Goal: Task Accomplishment & Management: Manage account settings

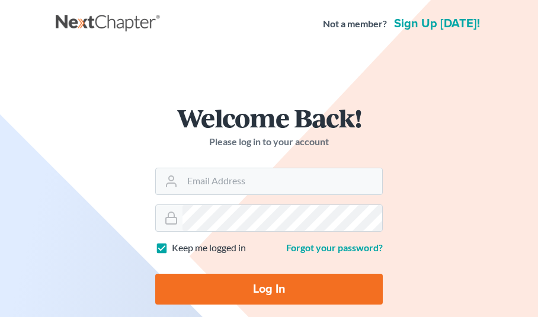
click at [245, 178] on input "Email Address" at bounding box center [283, 181] width 200 height 26
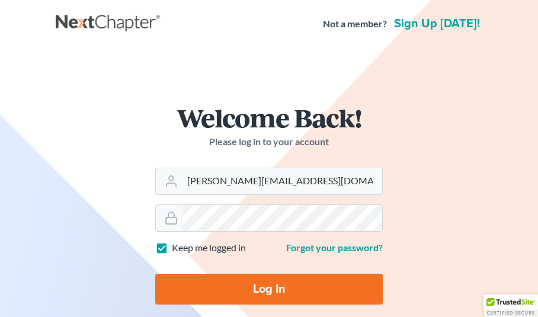
type input "[PERSON_NAME][EMAIL_ADDRESS][DOMAIN_NAME]"
click at [257, 286] on input "Log In" at bounding box center [269, 289] width 228 height 31
type input "Thinking..."
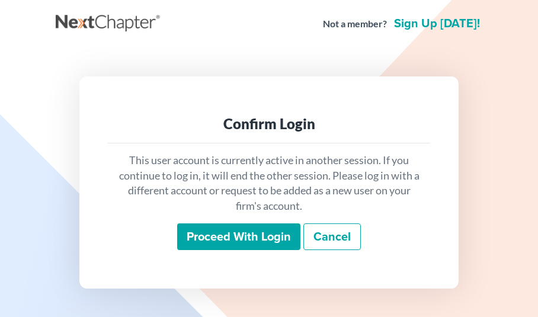
click at [245, 234] on input "Proceed with login" at bounding box center [238, 236] width 123 height 27
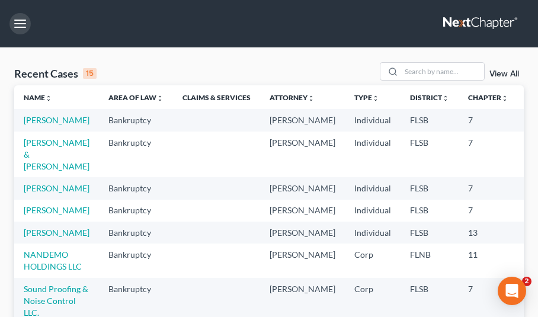
click at [25, 25] on button "button" at bounding box center [19, 23] width 21 height 21
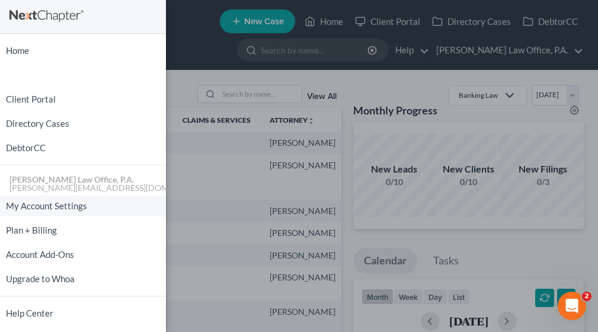
click at [70, 203] on link "My Account Settings" at bounding box center [83, 206] width 166 height 21
select select "17"
select select "24"
select select "9"
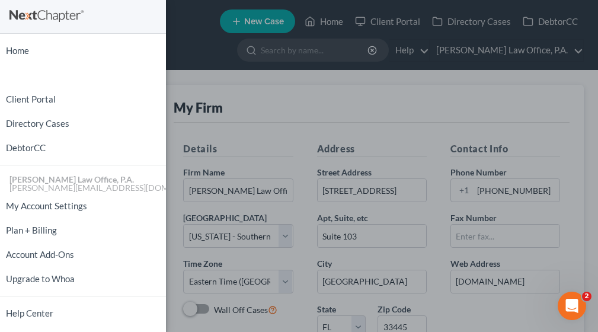
click at [177, 238] on div "Home New Case Client Portal Directory Cases DebtorCC Kaniuk Law Office, P.A. ro…" at bounding box center [299, 166] width 598 height 332
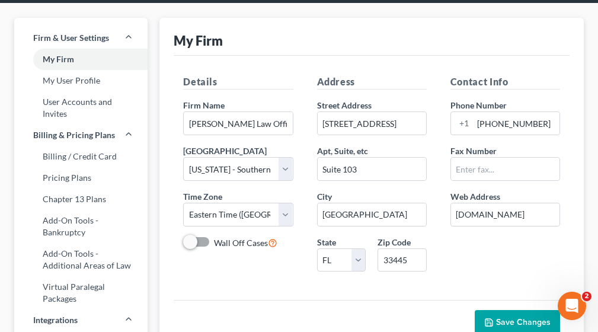
scroll to position [62, 0]
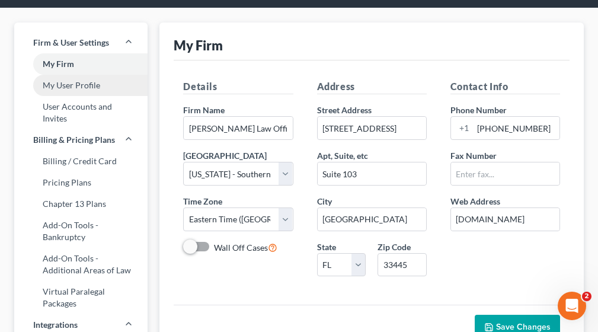
click at [88, 84] on link "My User Profile" at bounding box center [80, 85] width 133 height 21
select select "9"
select select "17"
select select "attorney"
select select "0"
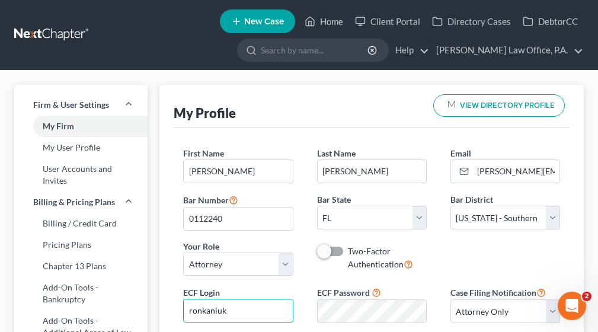
drag, startPoint x: 228, startPoint y: 313, endPoint x: 170, endPoint y: 313, distance: 58.1
click at [170, 313] on div "My Profile VIEW DIRECTORY PROFILE First Name * Ronald Scott Last Name * Kaniuk …" at bounding box center [371, 240] width 424 height 311
type input "rskaniuk"
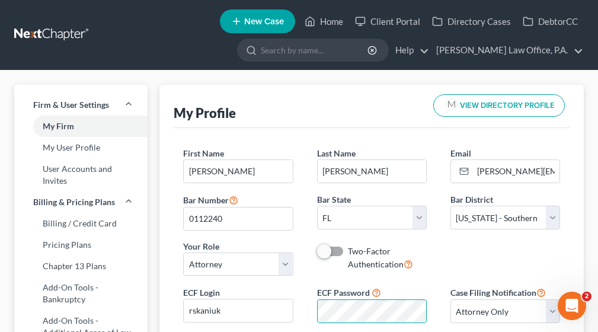
click at [453, 252] on div "First Name * Ronald Scott Last Name * Kaniuk Email * ron@kaniuklawoffice.com Ba…" at bounding box center [371, 216] width 401 height 138
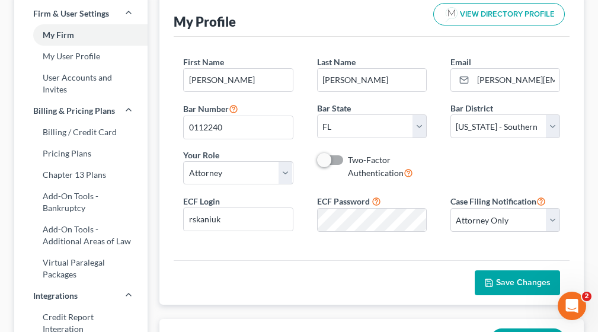
scroll to position [94, 0]
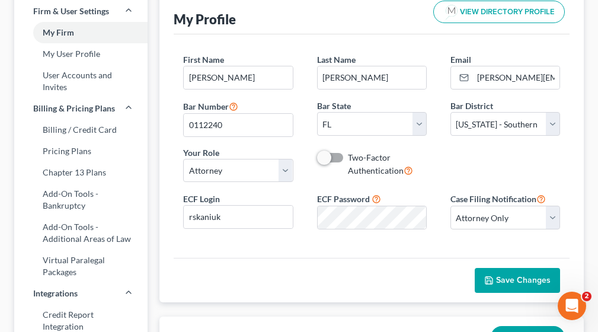
click at [514, 277] on span "Save Changes" at bounding box center [523, 280] width 55 height 10
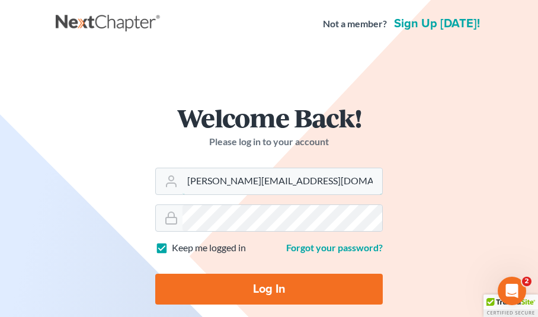
type input "ron@kaniuklawoffice.com"
click at [237, 294] on input "Log In" at bounding box center [269, 289] width 228 height 31
type input "Thinking..."
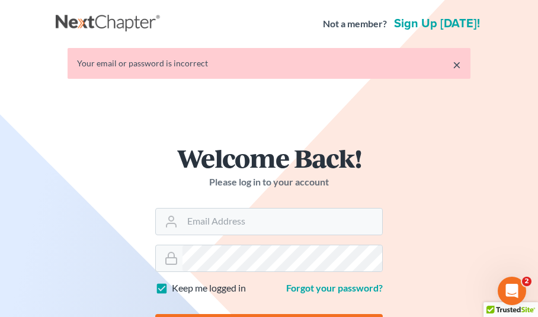
click at [163, 169] on h1 "Welcome Back!" at bounding box center [269, 157] width 228 height 25
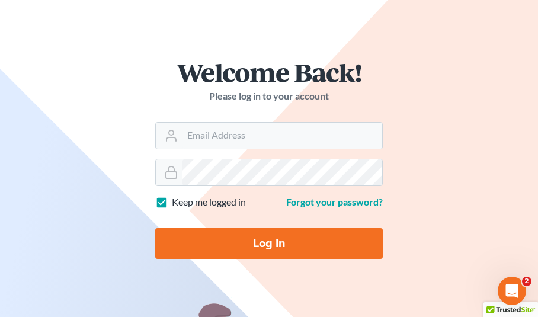
scroll to position [47, 0]
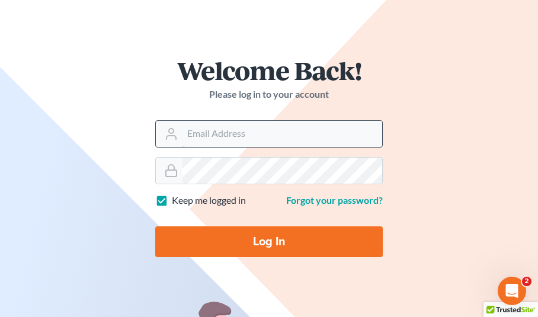
click at [211, 136] on input "Email Address" at bounding box center [283, 134] width 200 height 26
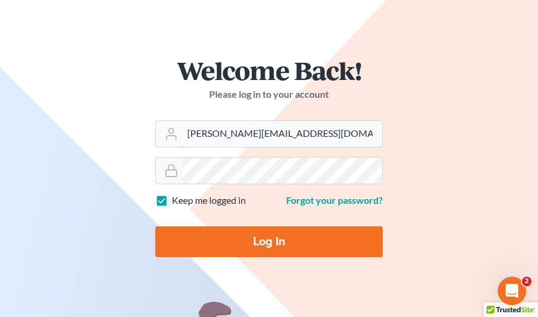
type input "[PERSON_NAME][EMAIL_ADDRESS][DOMAIN_NAME]"
click at [226, 234] on input "Log In" at bounding box center [269, 241] width 228 height 31
type input "Thinking..."
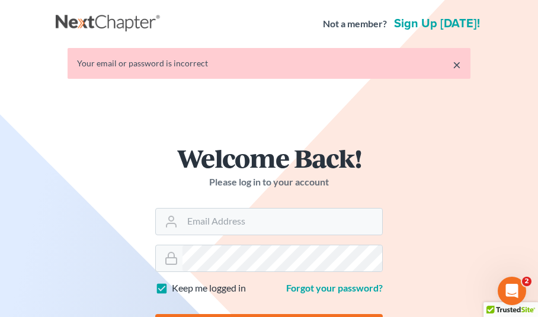
click at [444, 207] on div "Welcome Back! Please log in to your account Email Address Password Keep me logg…" at bounding box center [269, 250] width 427 height 266
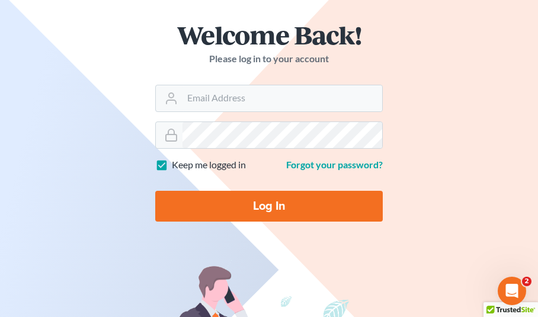
scroll to position [133, 0]
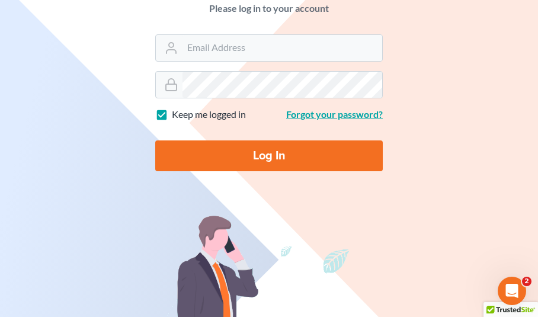
click at [333, 119] on link "Forgot your password?" at bounding box center [334, 113] width 97 height 11
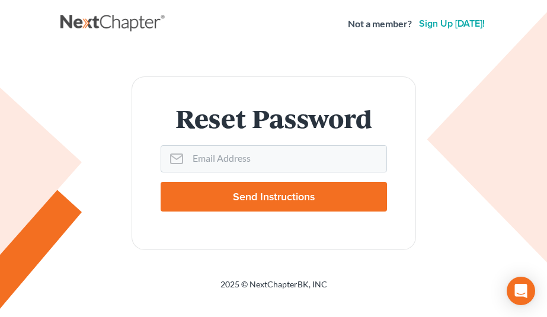
click at [236, 139] on form "Reset Password Email Address Send Instructions" at bounding box center [274, 163] width 284 height 174
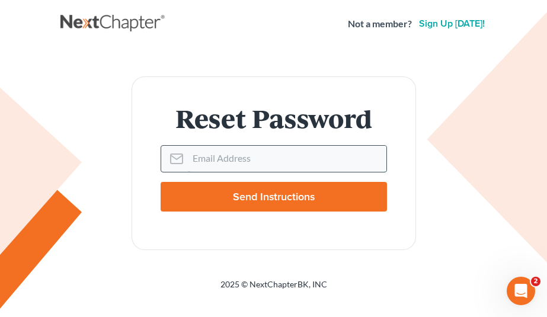
click at [226, 156] on input "Email Address" at bounding box center [287, 159] width 199 height 26
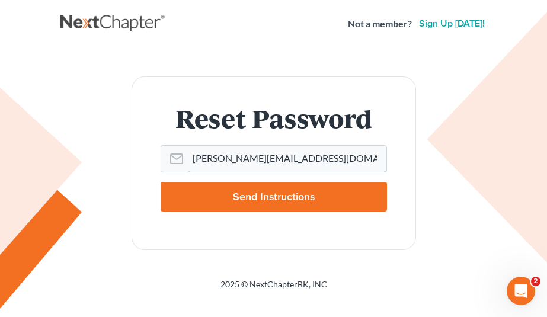
type input "ron@kaniuklawoffice.com"
click at [203, 203] on input "Send Instructions" at bounding box center [274, 197] width 226 height 30
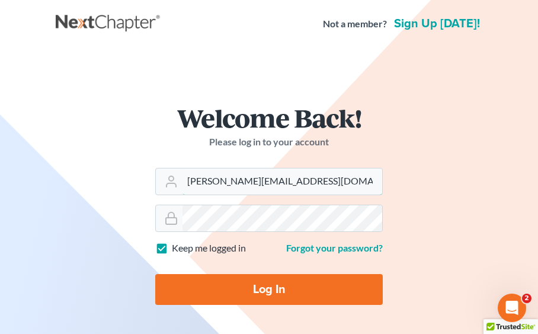
type input "[PERSON_NAME][EMAIL_ADDRESS][DOMAIN_NAME]"
click at [236, 278] on input "Log In" at bounding box center [269, 289] width 228 height 31
type input "Thinking..."
type input "[PERSON_NAME][EMAIL_ADDRESS][DOMAIN_NAME]"
click at [178, 287] on input "Log In" at bounding box center [269, 289] width 228 height 31
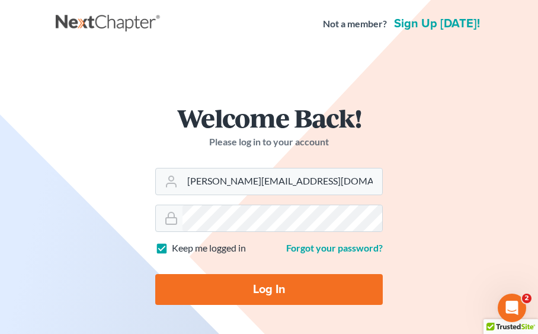
type input "Thinking..."
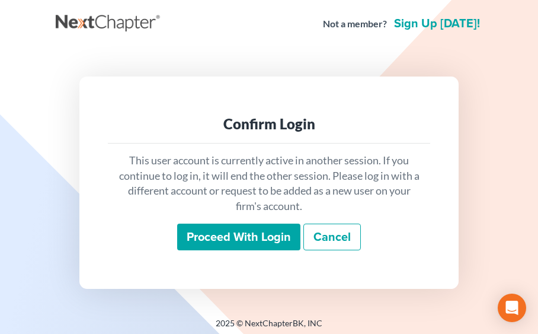
click at [219, 236] on input "Proceed with login" at bounding box center [238, 236] width 123 height 27
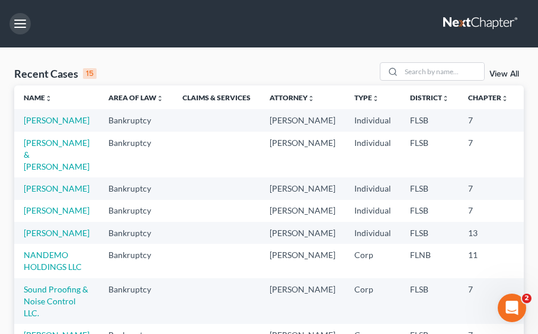
click at [24, 21] on button "button" at bounding box center [19, 23] width 21 height 21
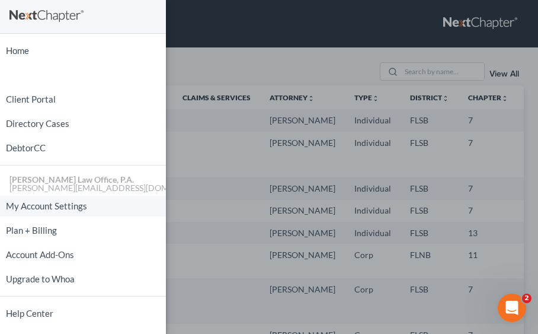
click at [63, 203] on link "My Account Settings" at bounding box center [83, 206] width 166 height 21
select select "17"
select select "24"
select select "9"
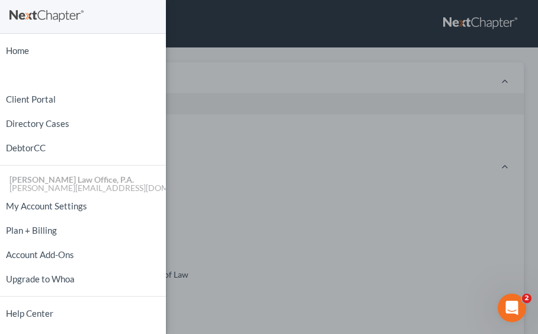
click at [220, 209] on div "Home New Case Client Portal Directory Cases DebtorCC [PERSON_NAME] Law Office, …" at bounding box center [269, 167] width 538 height 334
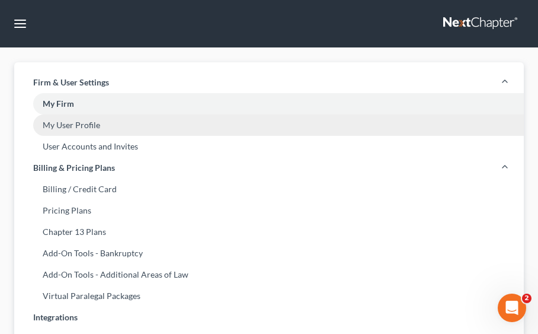
click at [87, 124] on link "My User Profile" at bounding box center [269, 124] width 510 height 21
select select "9"
select select "17"
select select "attorney"
select select "0"
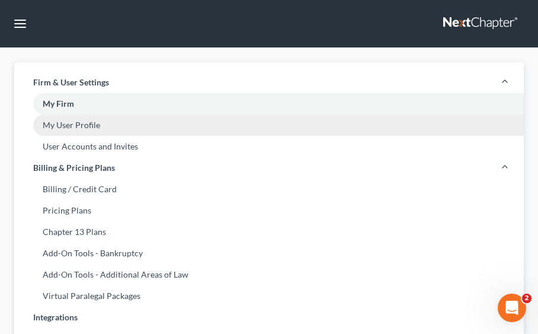
click at [82, 126] on link "My User Profile" at bounding box center [269, 124] width 510 height 21
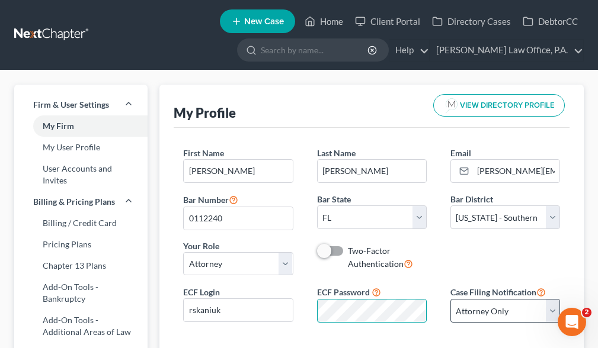
click at [450, 316] on div "ECF Login rskaniuk ECF Password Case Filing Notification Select Attorney Only A…" at bounding box center [371, 308] width 401 height 47
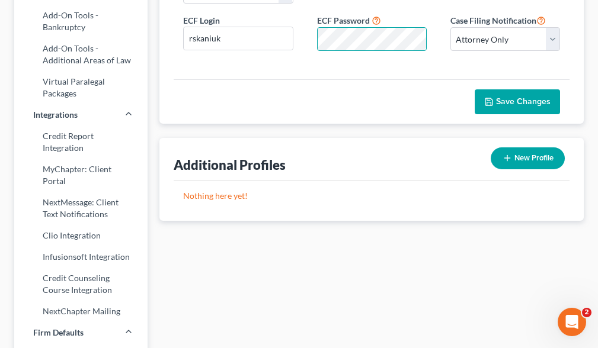
scroll to position [325, 0]
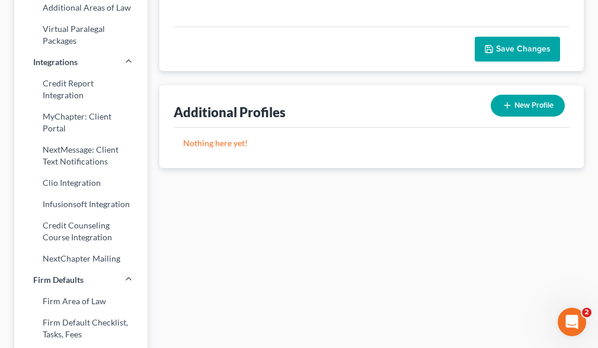
click at [533, 52] on span "Save Changes" at bounding box center [523, 49] width 55 height 10
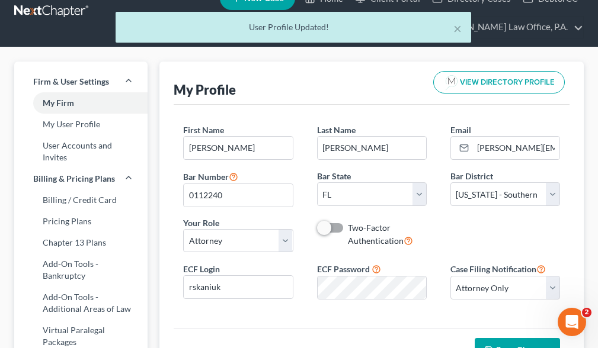
scroll to position [14, 0]
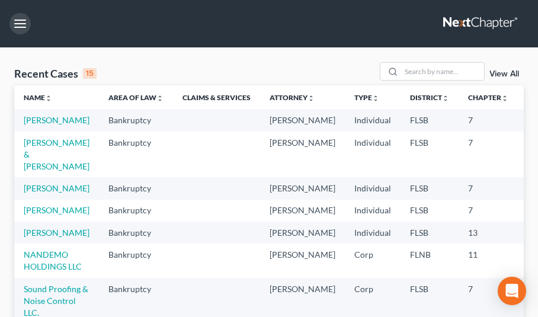
click at [21, 24] on button "button" at bounding box center [19, 23] width 21 height 21
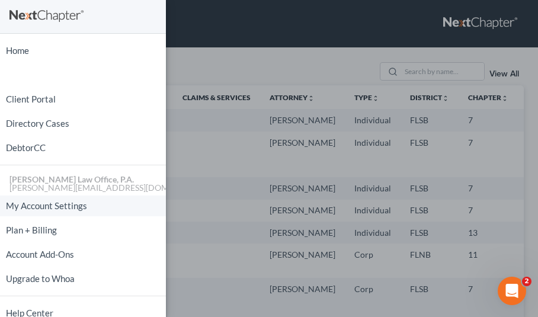
click at [54, 207] on link "My Account Settings" at bounding box center [83, 206] width 166 height 21
select select "17"
select select "24"
select select "9"
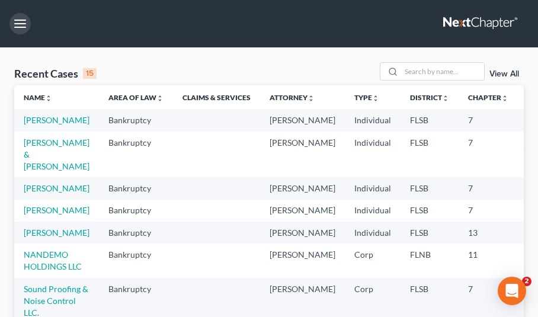
click at [24, 23] on button "button" at bounding box center [19, 23] width 21 height 21
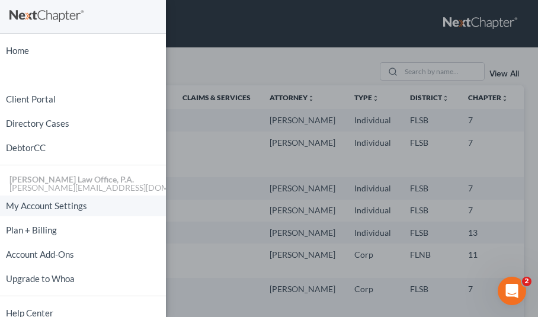
click at [30, 201] on link "My Account Settings" at bounding box center [83, 206] width 166 height 21
select select "24"
select select "9"
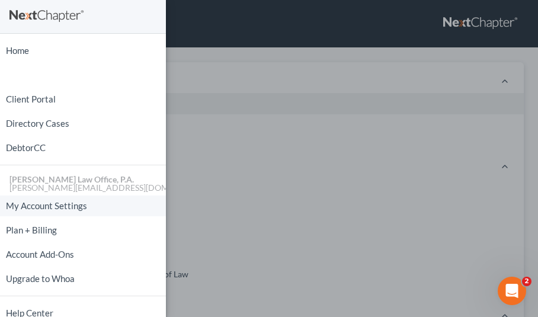
click at [79, 207] on link "My Account Settings" at bounding box center [83, 206] width 166 height 21
click at [196, 153] on div "Home New Case Client Portal Directory Cases DebtorCC [PERSON_NAME] Law Office, …" at bounding box center [269, 158] width 538 height 317
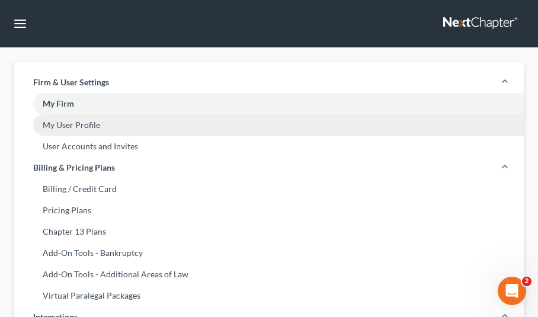
click at [95, 124] on link "My User Profile" at bounding box center [269, 124] width 510 height 21
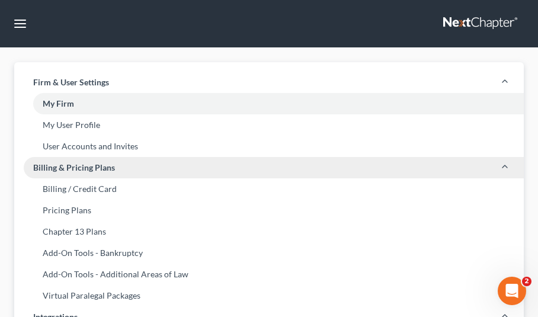
select select "9"
select select "17"
select select "attorney"
select select "0"
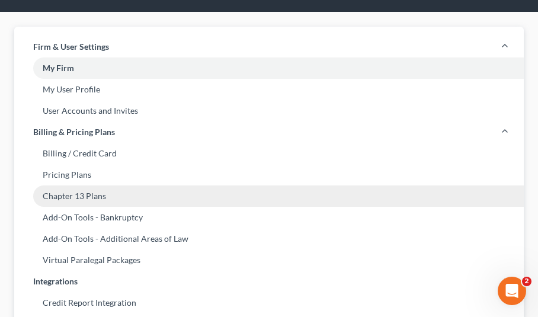
scroll to position [22, 0]
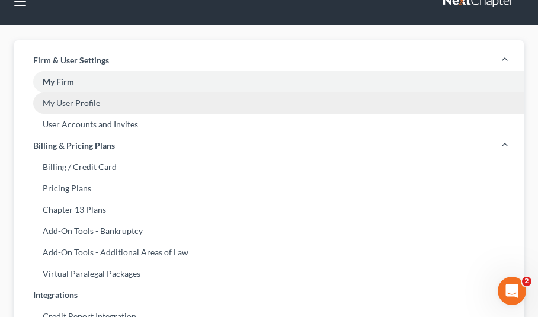
click at [91, 101] on link "My User Profile" at bounding box center [269, 102] width 510 height 21
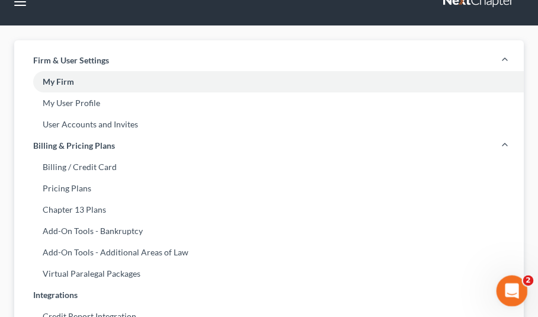
click at [507, 286] on icon "Open Intercom Messenger" at bounding box center [511, 290] width 20 height 20
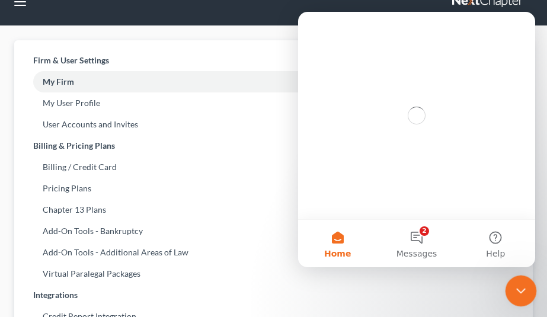
scroll to position [0, 0]
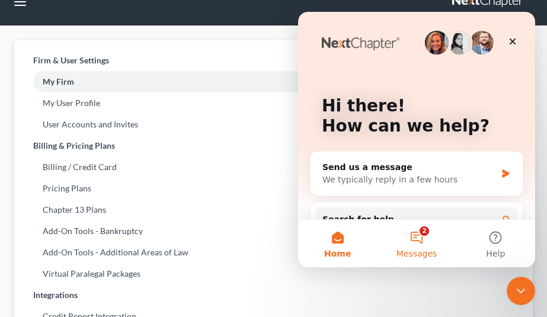
click at [415, 243] on button "2 Messages" at bounding box center [416, 243] width 79 height 47
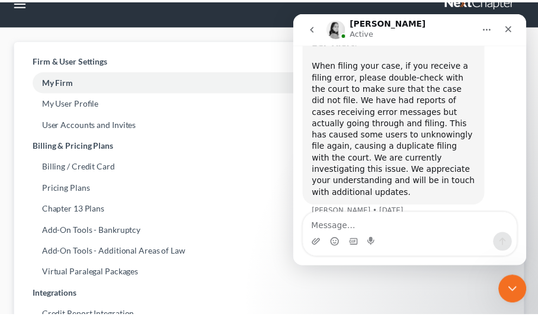
scroll to position [83, 0]
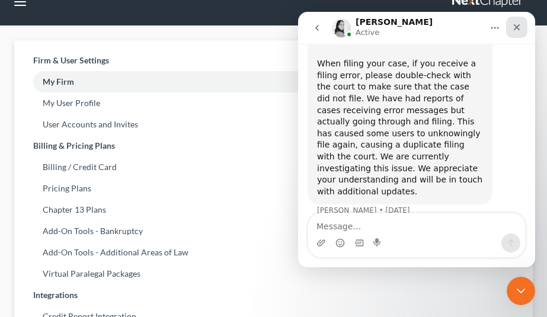
click at [518, 25] on icon "Close" at bounding box center [516, 27] width 9 height 9
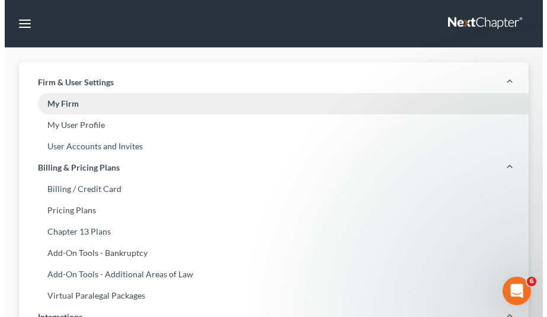
scroll to position [0, 0]
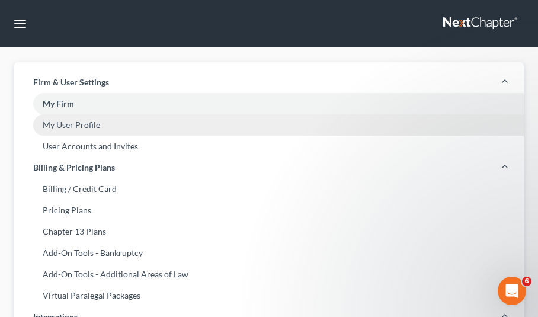
click at [63, 128] on link "My User Profile" at bounding box center [269, 124] width 510 height 21
click at [89, 129] on link "My User Profile" at bounding box center [269, 124] width 510 height 21
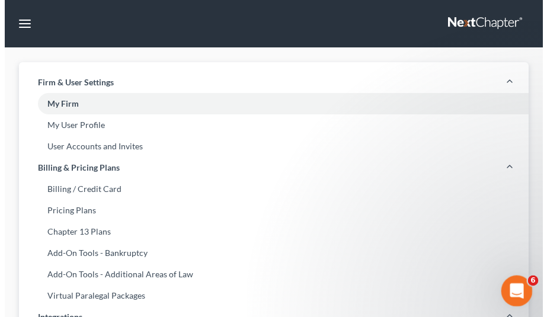
click at [523, 278] on div "Open Intercom Messenger" at bounding box center [514, 289] width 39 height 39
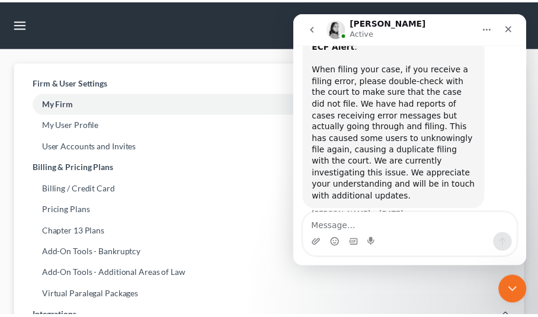
scroll to position [83, 0]
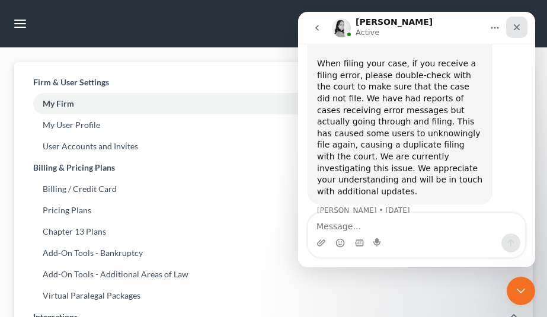
click at [517, 28] on icon "Close" at bounding box center [517, 27] width 7 height 7
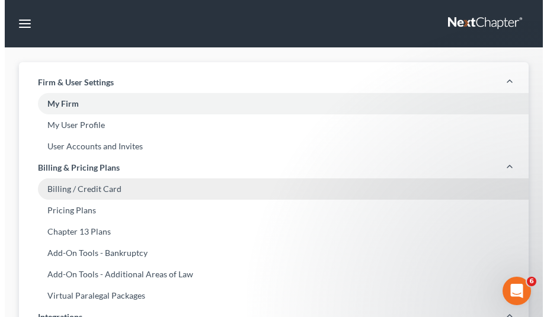
scroll to position [0, 0]
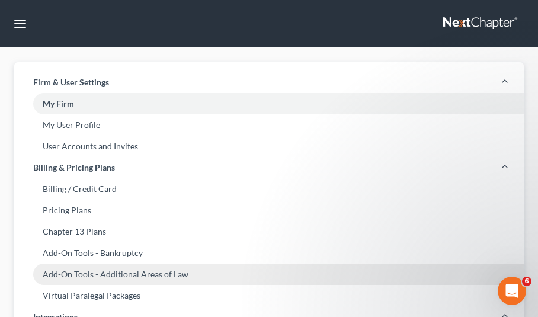
click at [516, 276] on link "Add-On Tools - Additional Areas of Law" at bounding box center [269, 274] width 510 height 21
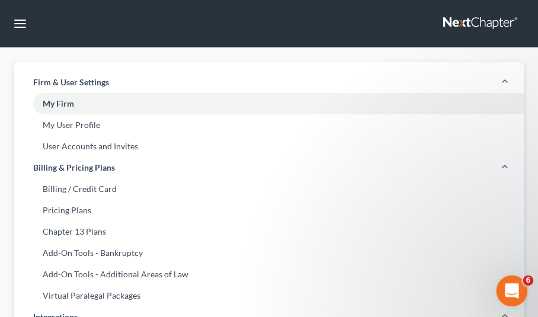
click at [513, 281] on div "Open Intercom Messenger" at bounding box center [510, 289] width 39 height 39
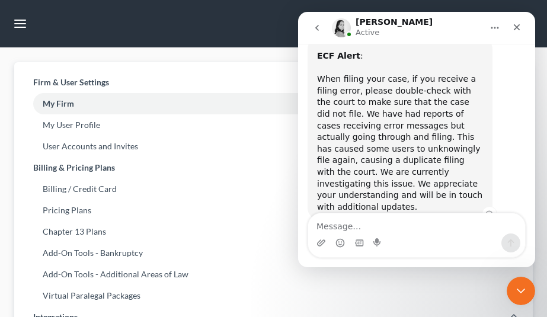
scroll to position [83, 0]
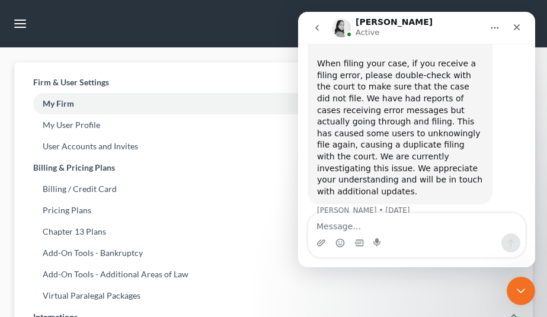
click at [321, 28] on icon "go back" at bounding box center [316, 27] width 9 height 9
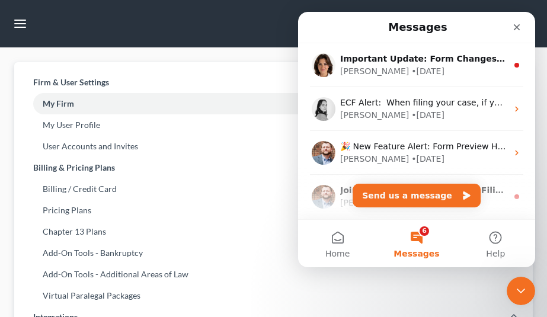
scroll to position [0, 0]
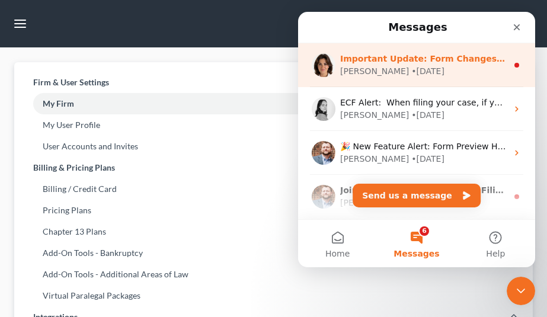
click at [427, 75] on div "[PERSON_NAME] • [DATE]" at bounding box center [423, 71] width 167 height 12
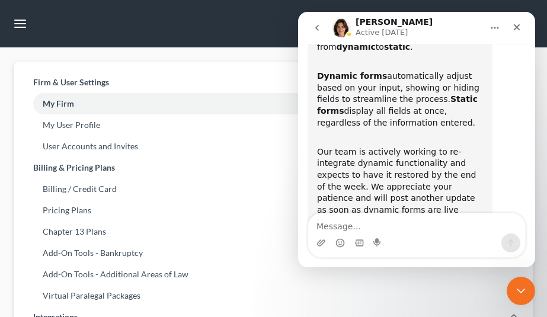
scroll to position [156, 0]
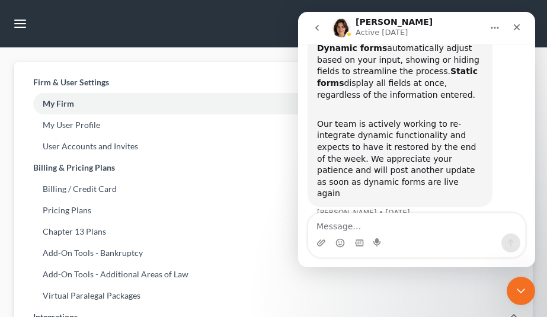
click at [320, 28] on icon "go back" at bounding box center [316, 27] width 9 height 9
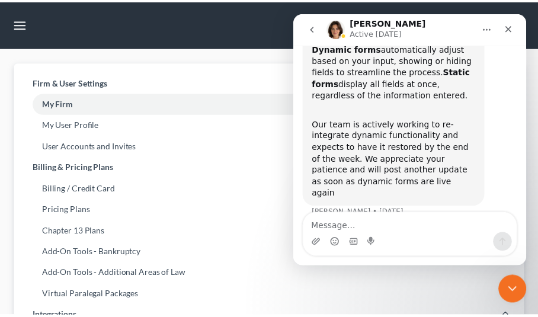
scroll to position [0, 0]
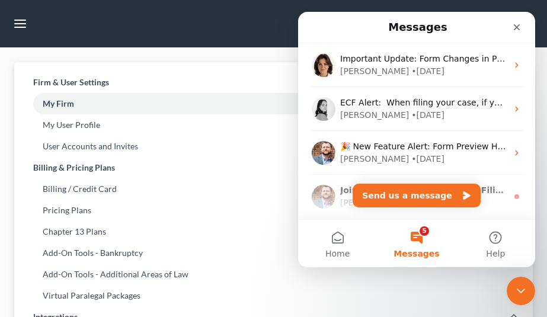
click at [424, 231] on button "5 Messages" at bounding box center [416, 243] width 79 height 47
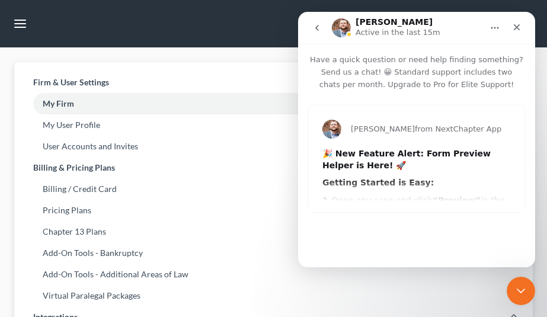
click at [318, 27] on icon "go back" at bounding box center [316, 27] width 9 height 9
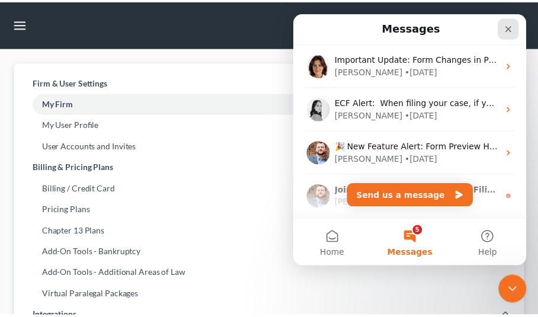
click at [509, 29] on icon "Close" at bounding box center [511, 29] width 9 height 9
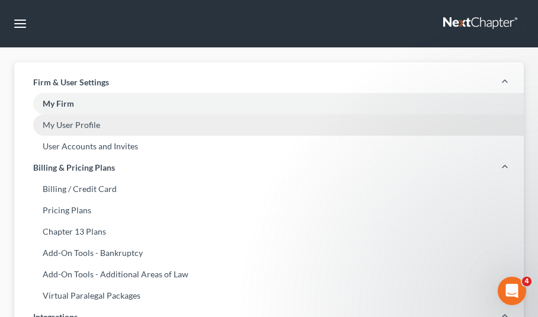
click at [86, 129] on link "My User Profile" at bounding box center [269, 124] width 510 height 21
select select "9"
select select "17"
select select "attorney"
select select "0"
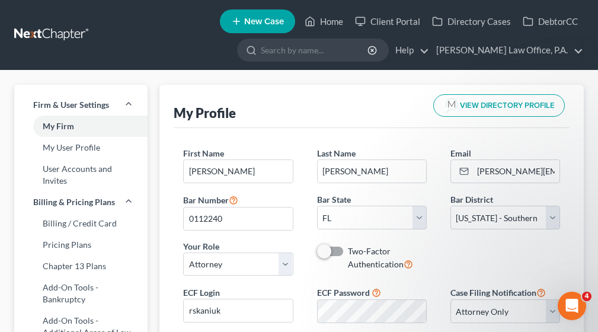
click at [280, 146] on div "First Name * [PERSON_NAME] Last Name * [PERSON_NAME] Email * [PERSON_NAME][EMAI…" at bounding box center [372, 239] width 396 height 223
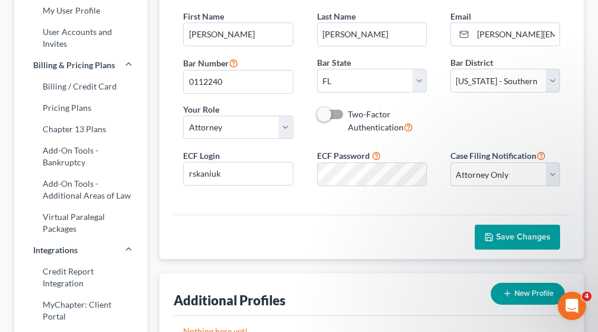
scroll to position [151, 0]
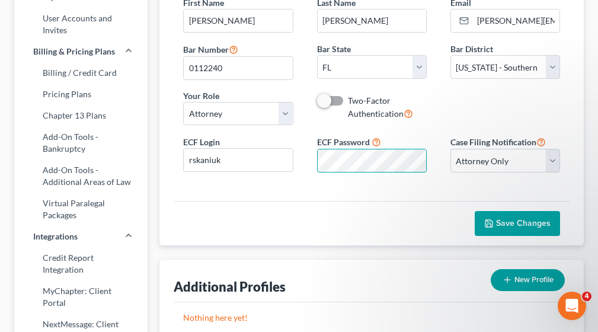
click at [443, 155] on div "ECF Login rskaniuk ECF Password Case Filing Notification Select Attorney Only A…" at bounding box center [371, 158] width 401 height 47
click at [379, 192] on div "First Name * [PERSON_NAME] Last Name * [PERSON_NAME] Email * [PERSON_NAME][EMAI…" at bounding box center [372, 88] width 396 height 223
click at [494, 219] on icon "button" at bounding box center [488, 223] width 9 height 9
click at [393, 190] on div "First Name * [PERSON_NAME] Last Name * [PERSON_NAME] Email * [PERSON_NAME][EMAI…" at bounding box center [372, 88] width 396 height 223
click at [503, 226] on span "Save Changes" at bounding box center [523, 223] width 55 height 10
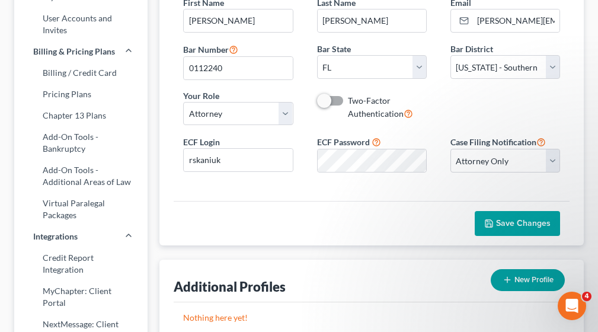
click at [342, 201] on div "Save Changes" at bounding box center [372, 223] width 396 height 44
